Goal: Find specific page/section

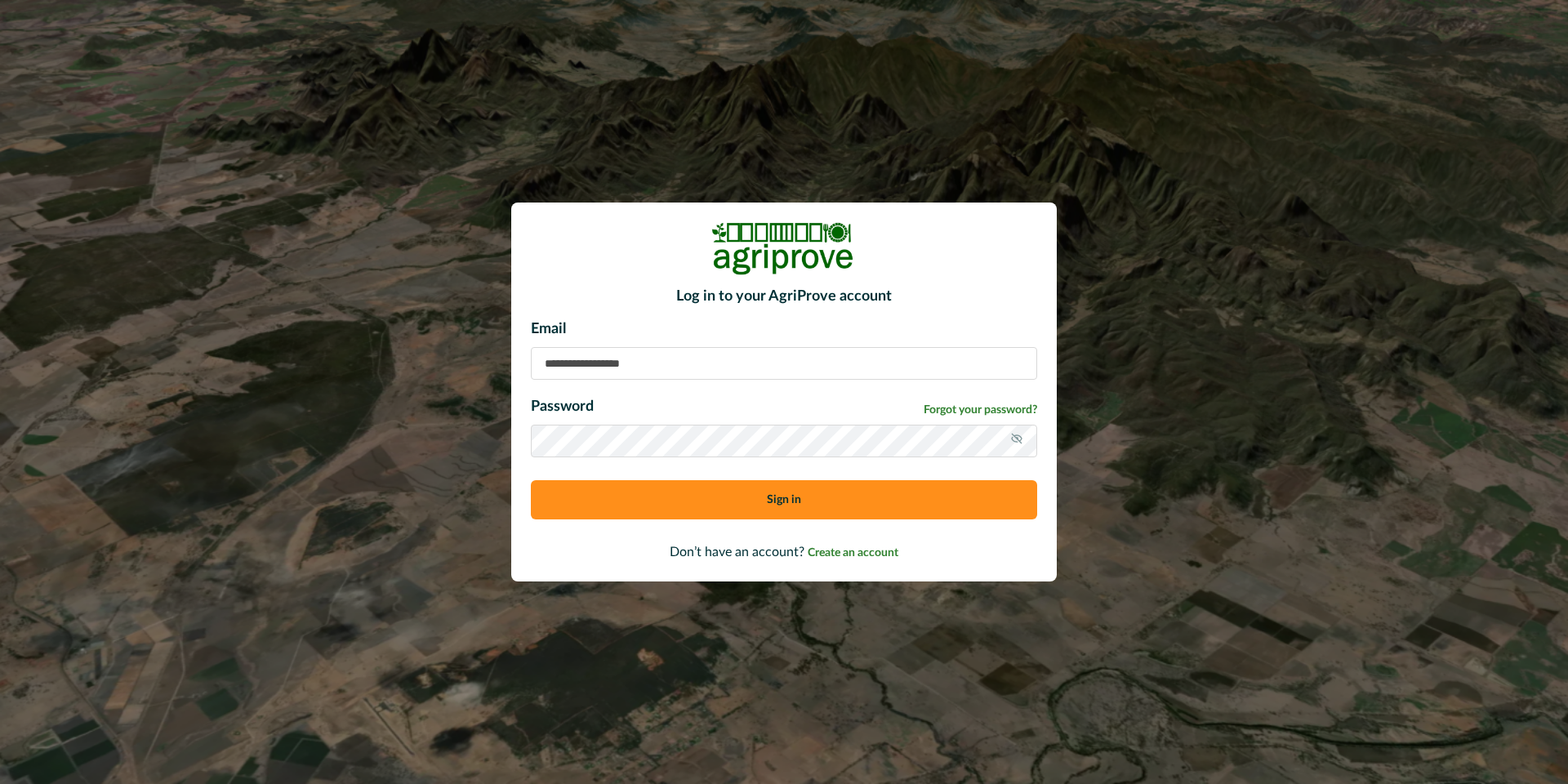
click at [572, 368] on input at bounding box center [784, 363] width 506 height 33
type input "**********"
click at [649, 505] on button "Sign in" at bounding box center [784, 500] width 506 height 39
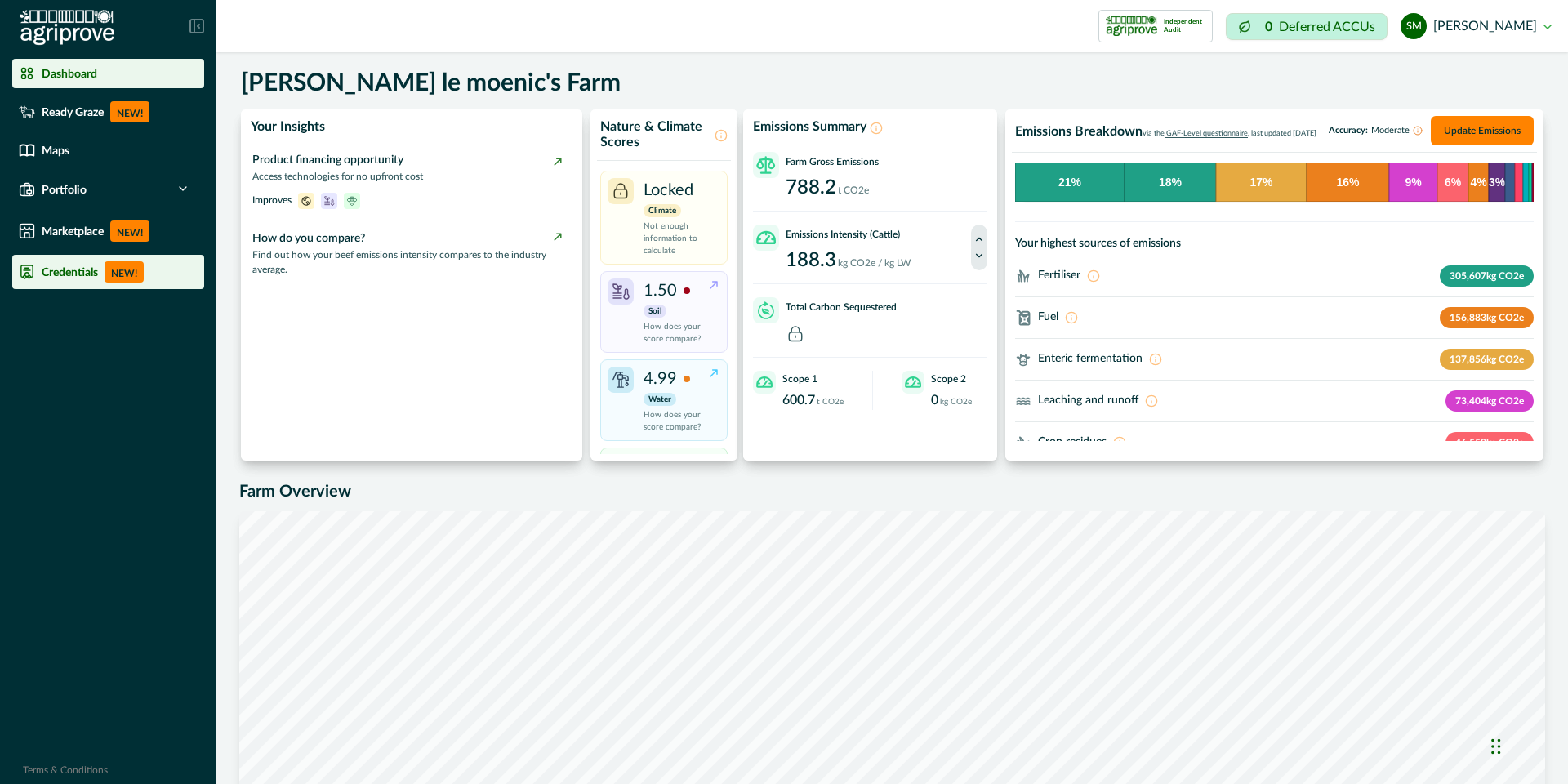
click at [69, 274] on p "Credentials" at bounding box center [69, 272] width 57 height 13
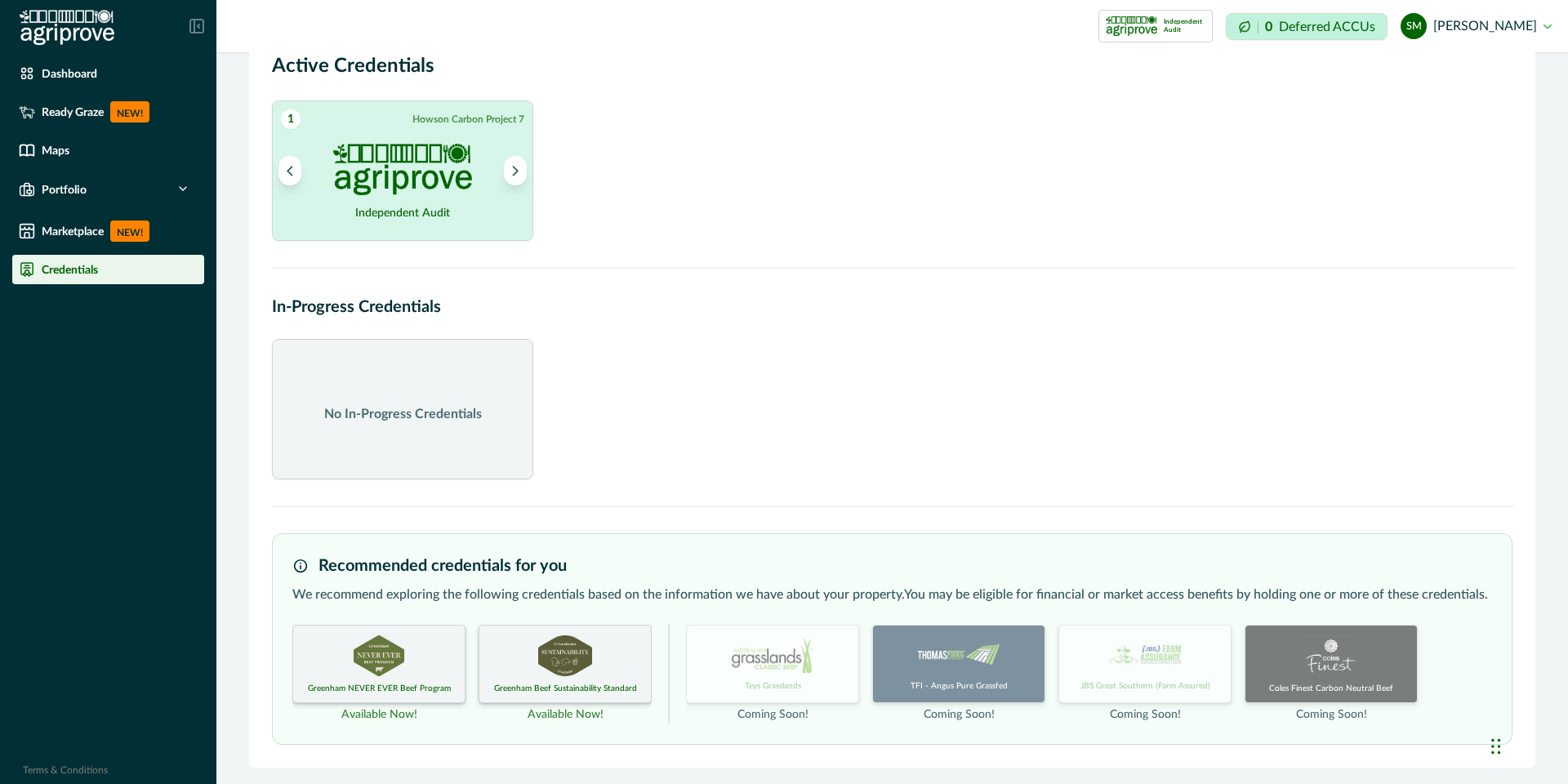
scroll to position [47, 0]
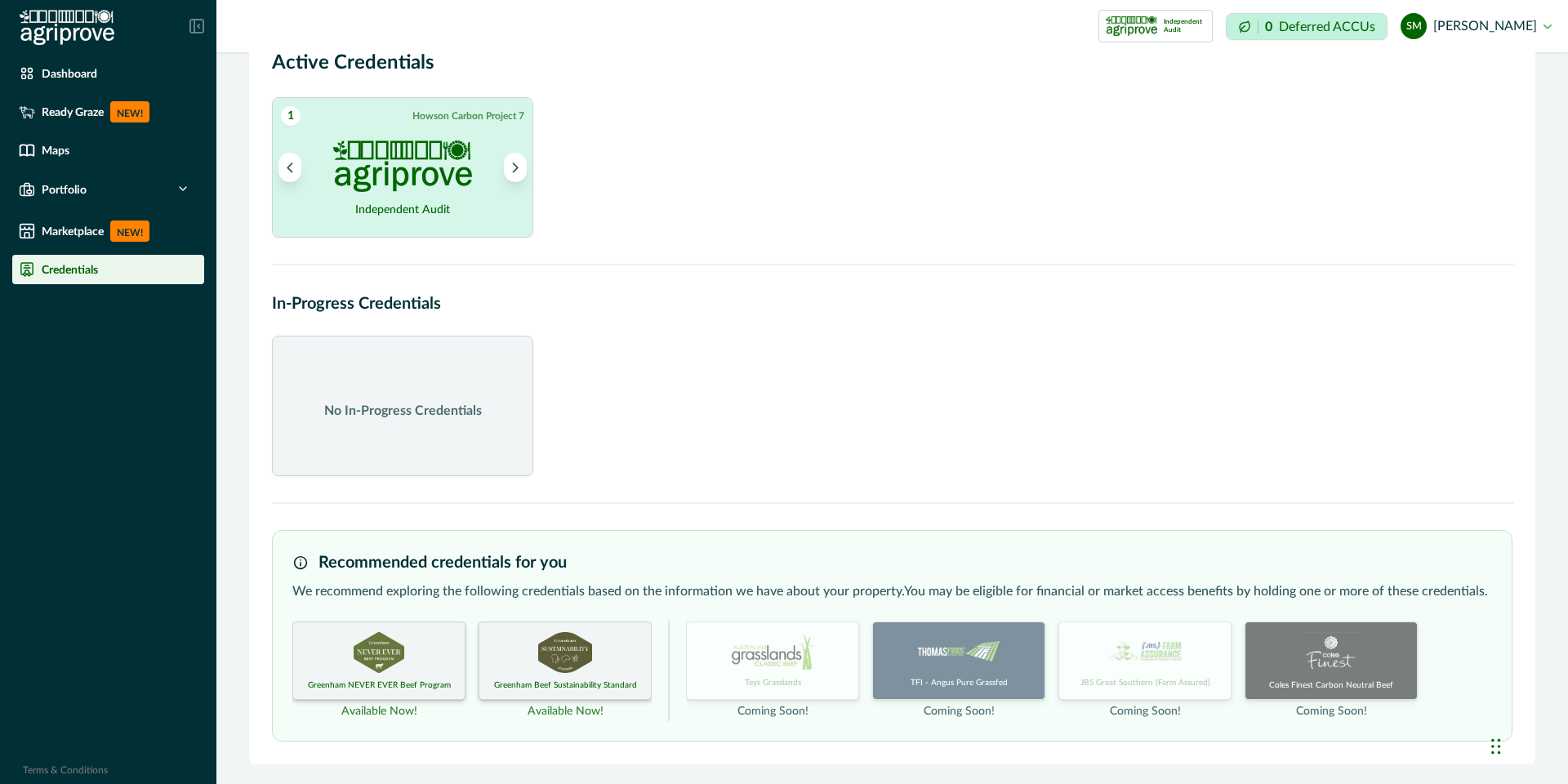
click at [380, 676] on div "Greenham NEVER EVER Beef Program" at bounding box center [378, 660] width 173 height 79
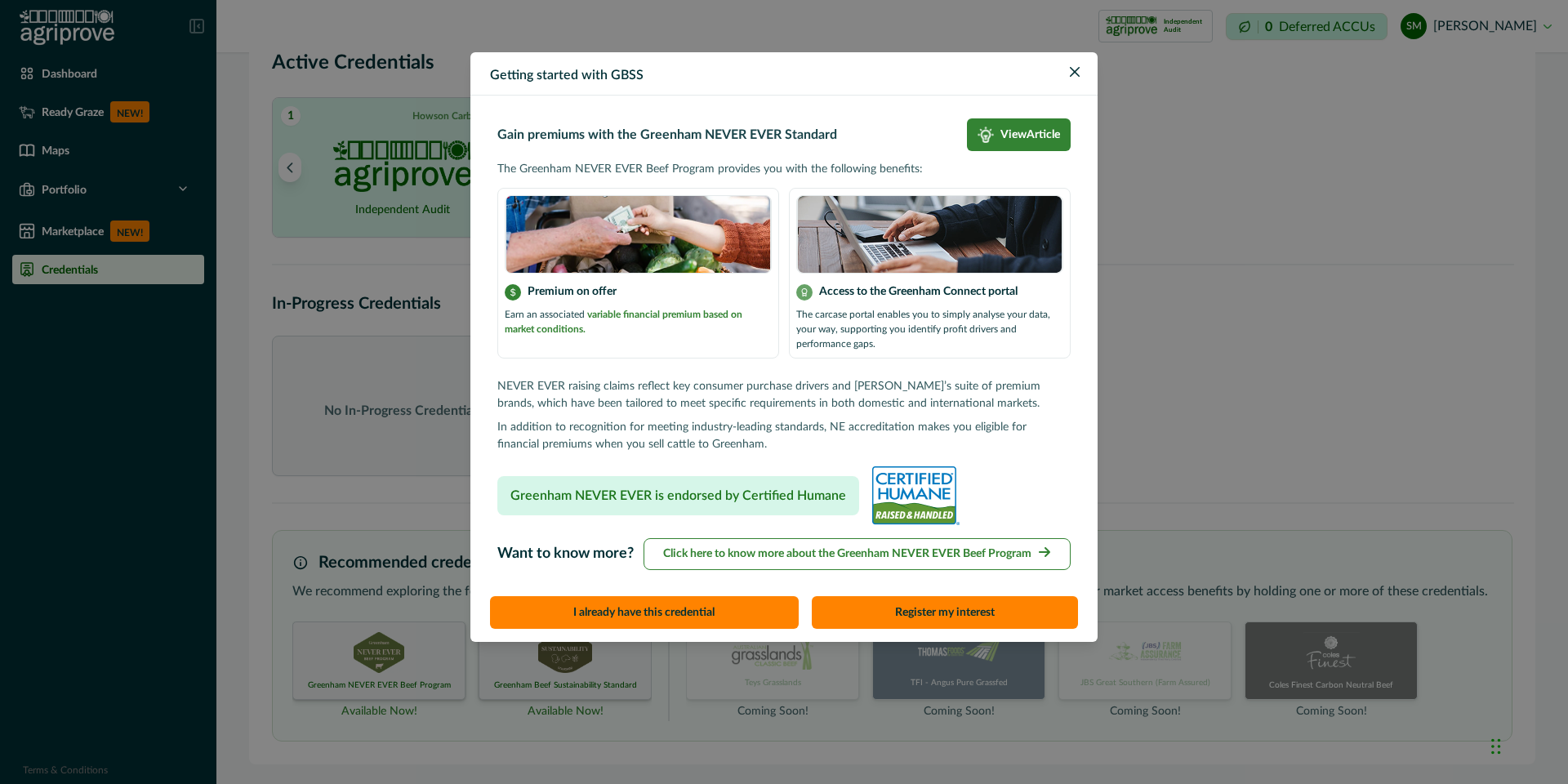
click at [889, 289] on p "Access to the Greenham Connect portal" at bounding box center [918, 292] width 199 height 17
click at [1075, 69] on icon "Close" at bounding box center [1075, 72] width 10 height 10
